Goal: Task Accomplishment & Management: Use online tool/utility

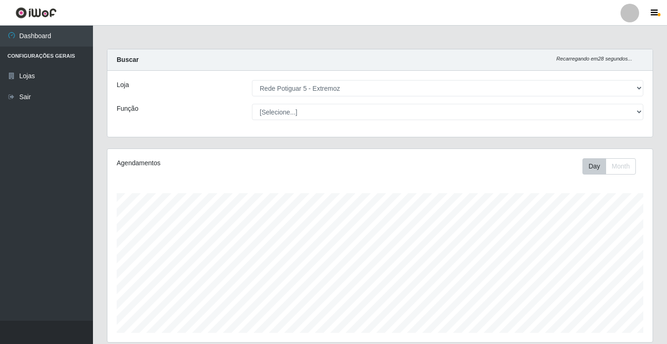
select select "79"
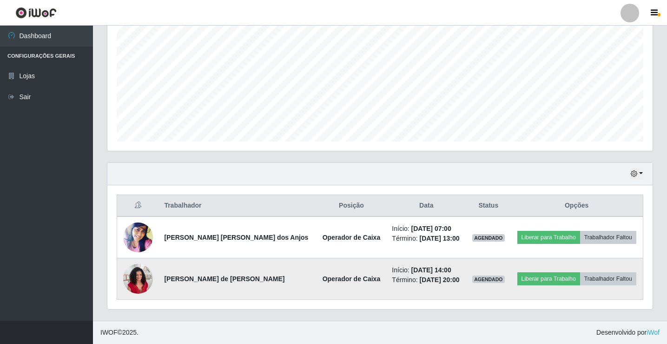
scroll to position [193, 545]
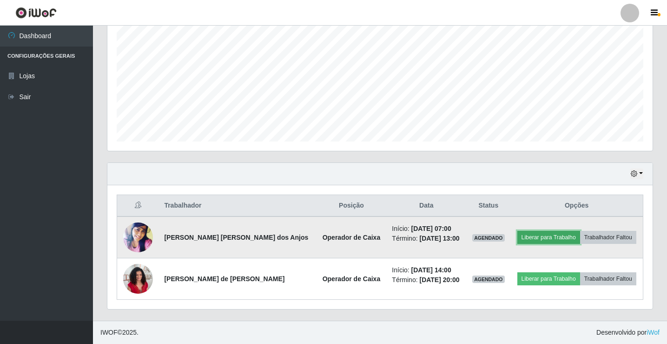
click at [558, 234] on button "Liberar para Trabalho" at bounding box center [548, 237] width 63 height 13
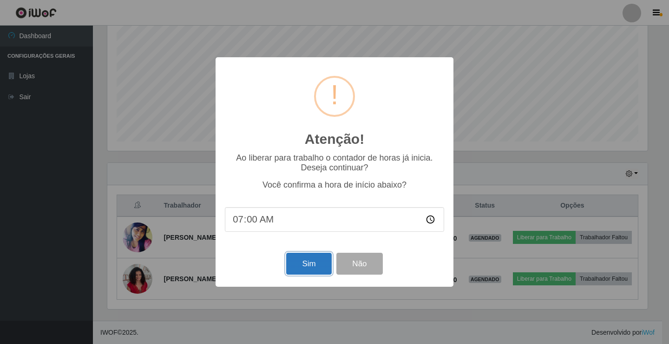
click at [306, 265] on button "Sim" at bounding box center [308, 263] width 45 height 22
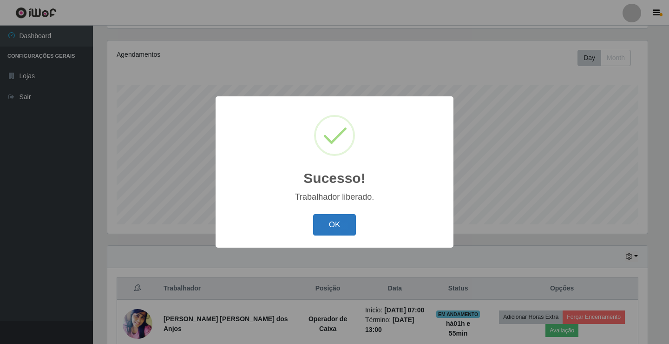
click at [336, 224] on button "OK" at bounding box center [334, 225] width 43 height 22
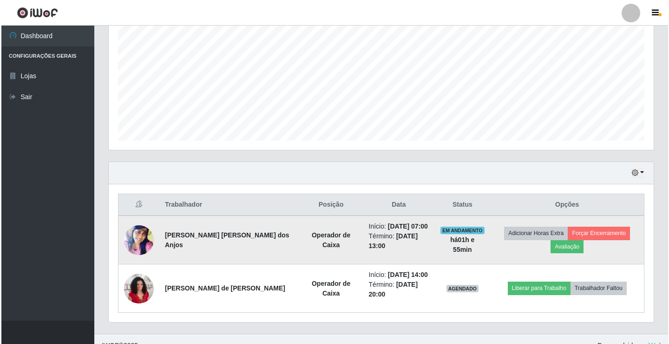
scroll to position [205, 0]
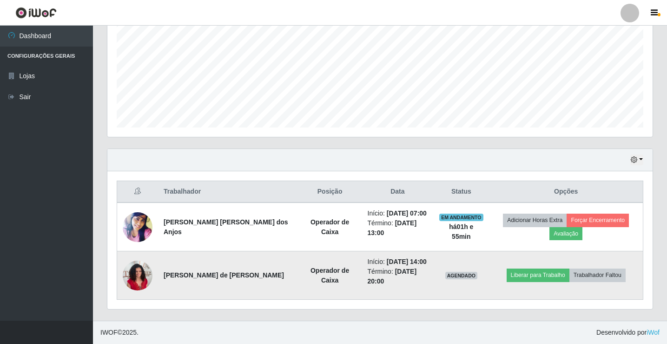
click at [139, 280] on img at bounding box center [138, 275] width 30 height 40
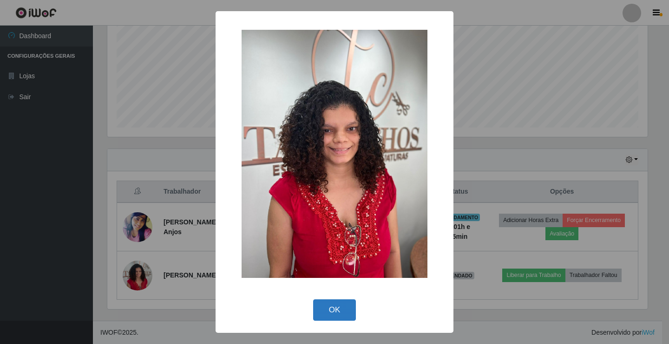
click at [326, 311] on button "OK" at bounding box center [334, 310] width 43 height 22
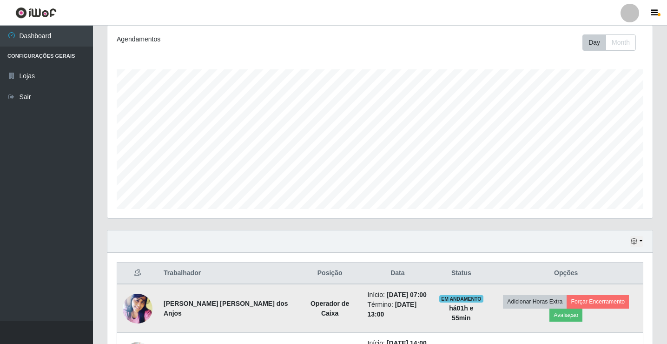
scroll to position [205, 0]
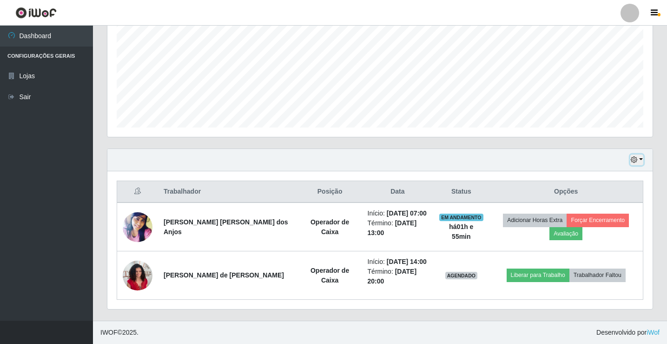
click at [635, 160] on icon "button" at bounding box center [634, 159] width 7 height 7
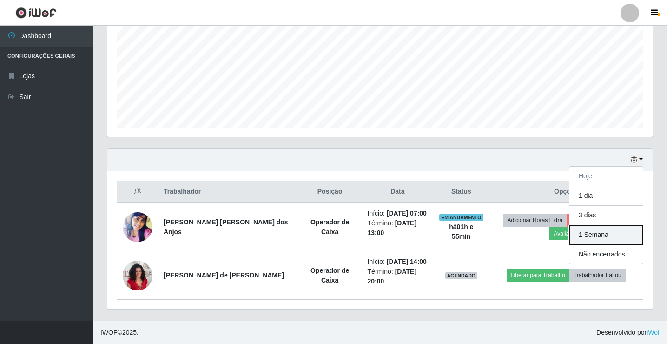
click at [596, 233] on button "1 Semana" at bounding box center [605, 235] width 73 height 20
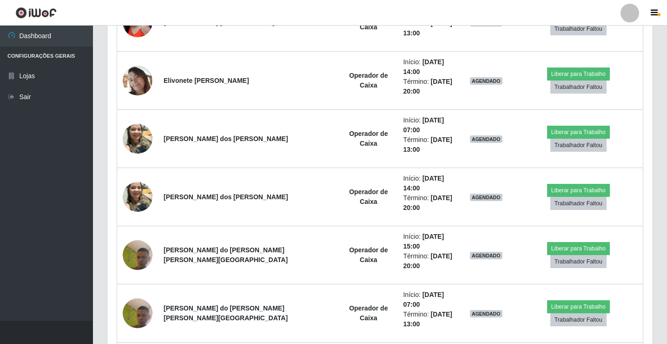
scroll to position [785, 0]
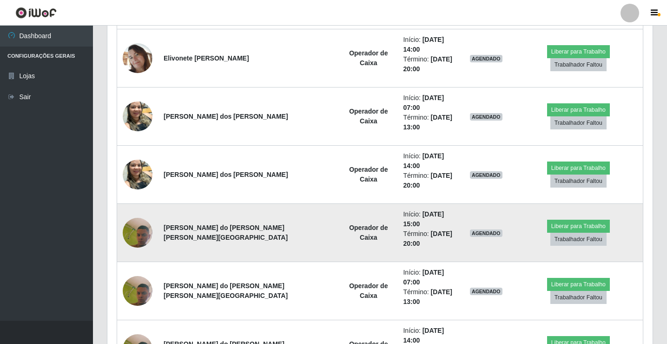
click at [143, 199] on img at bounding box center [138, 232] width 30 height 66
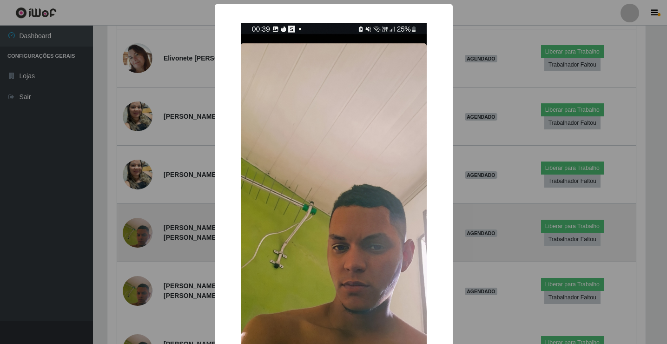
scroll to position [193, 541]
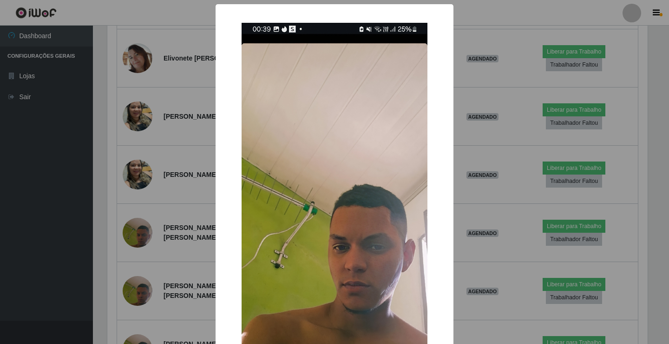
click at [465, 113] on div "× OK Cancel" at bounding box center [334, 172] width 669 height 344
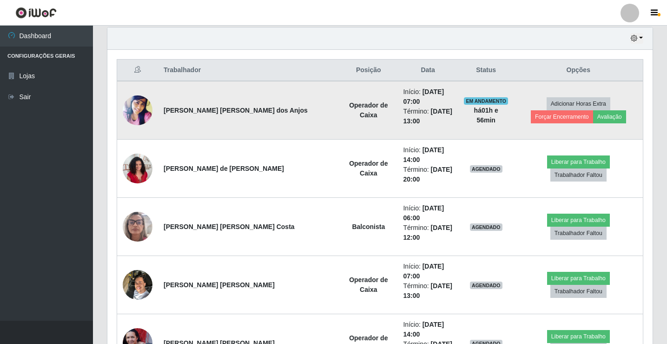
scroll to position [367, 0]
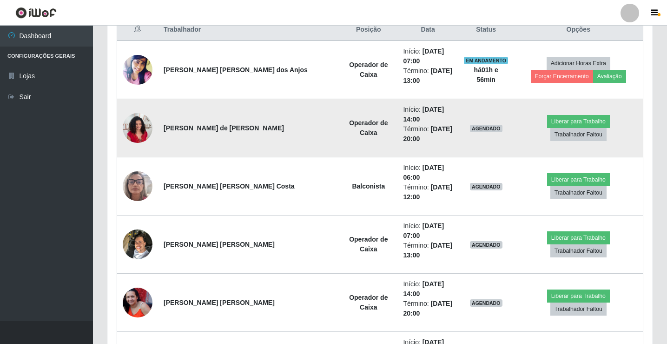
click at [134, 118] on img at bounding box center [138, 128] width 30 height 40
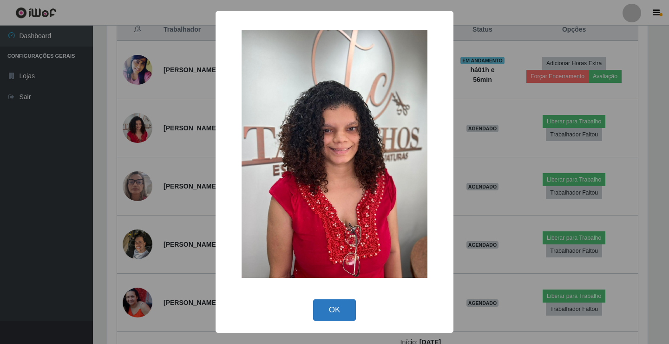
click at [338, 310] on button "OK" at bounding box center [334, 310] width 43 height 22
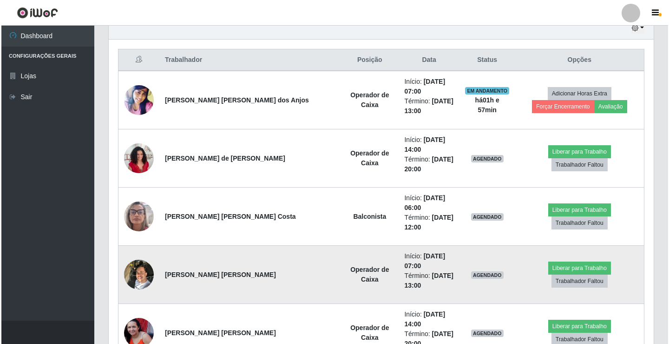
scroll to position [320, 0]
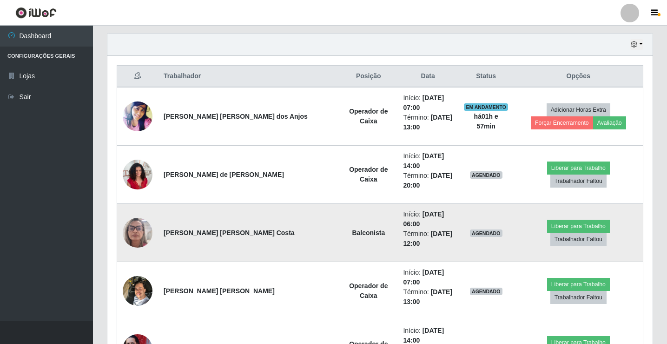
click at [134, 212] on img at bounding box center [138, 232] width 30 height 40
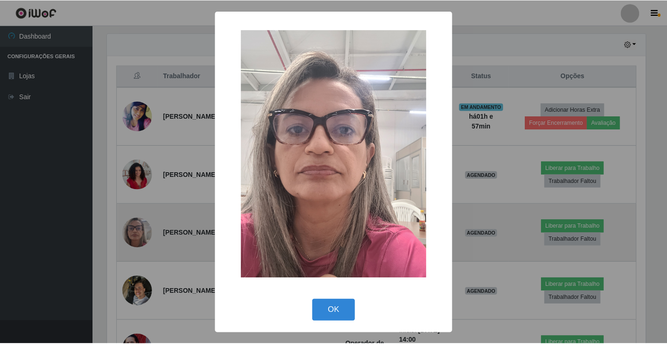
scroll to position [193, 541]
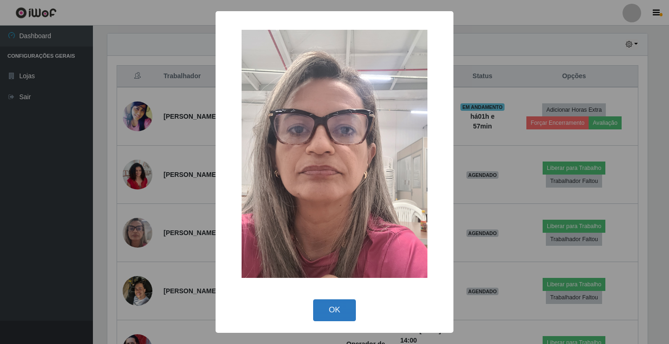
click at [322, 305] on button "OK" at bounding box center [334, 310] width 43 height 22
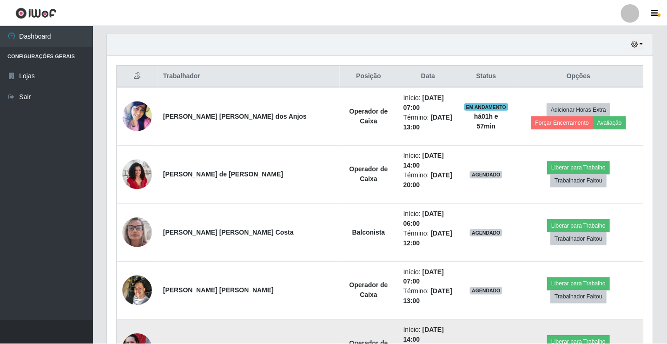
scroll to position [193, 545]
